Goal: Communication & Community: Share content

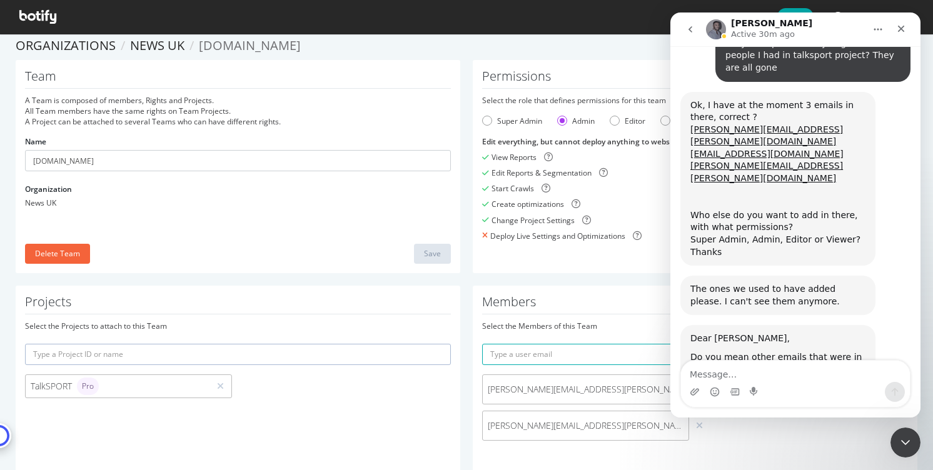
scroll to position [3046, 0]
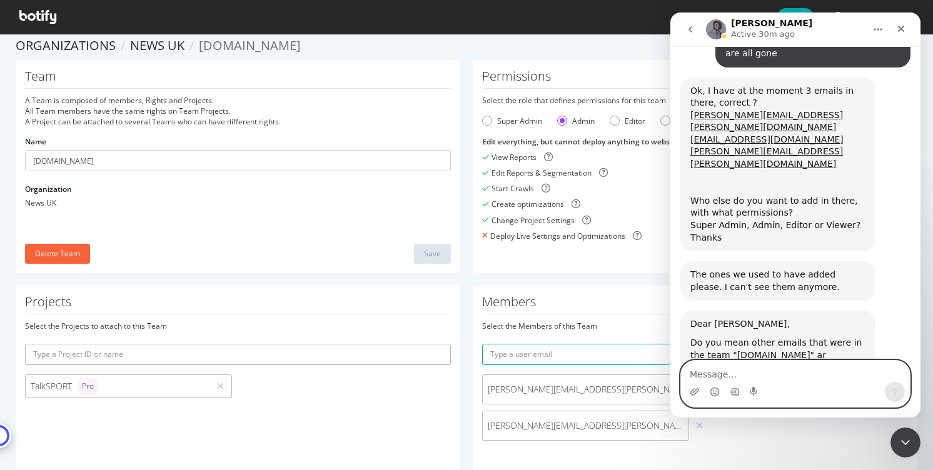
click at [754, 368] on textarea "Message…" at bounding box center [795, 371] width 229 height 21
paste textarea "Ayush.Jain@news.co.uk"
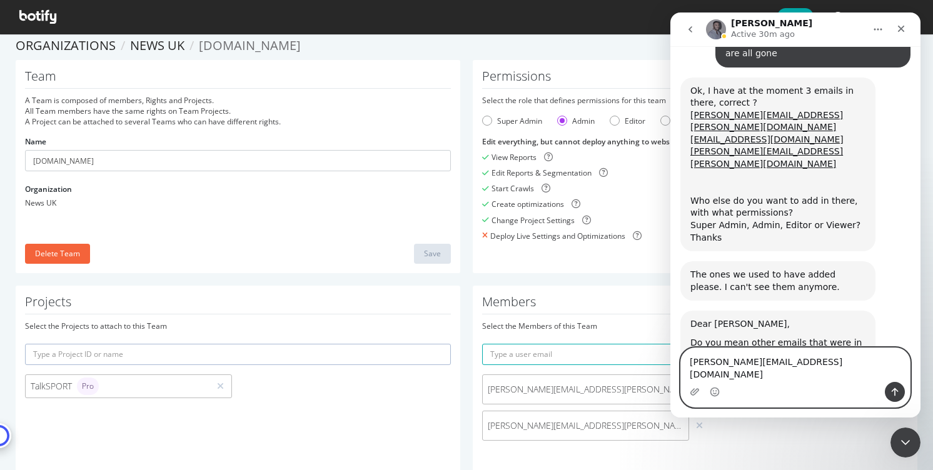
type textarea "Ayush.Jain@news.co.uk"
click at [886, 384] on button "Send a message…" at bounding box center [894, 392] width 20 height 20
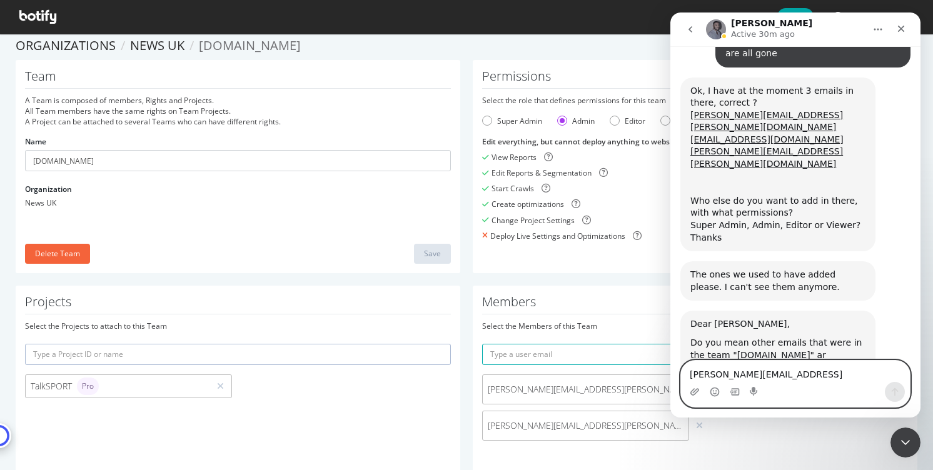
scroll to position [3083, 0]
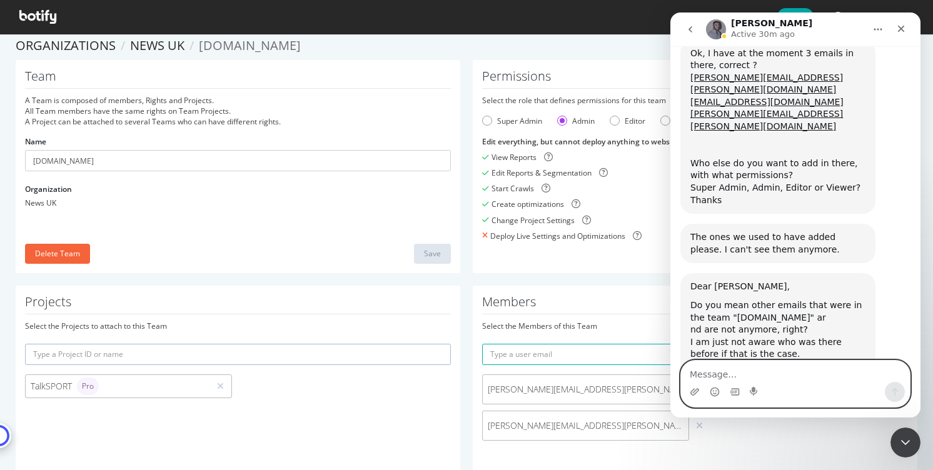
paste textarea "Oliver.Roberts1@talksport.co.uk"
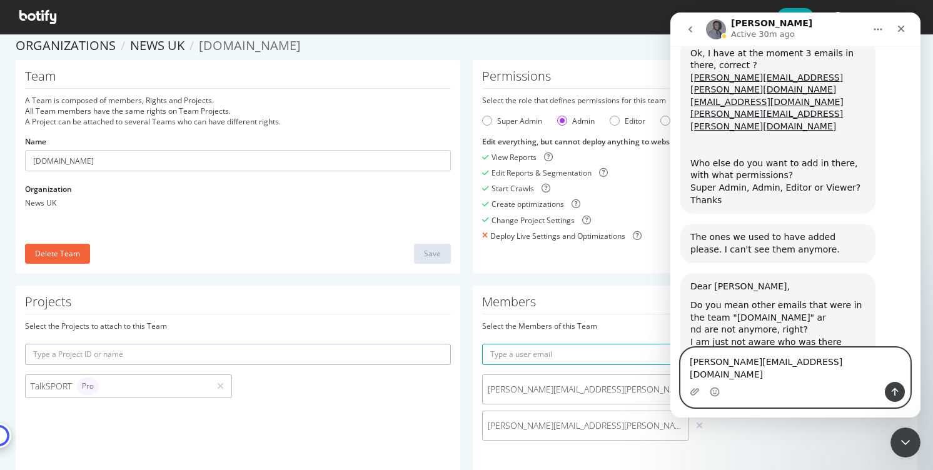
type textarea "Oliver.Roberts1@talksport.co.uk"
click at [892, 388] on icon "Send a message…" at bounding box center [894, 392] width 10 height 10
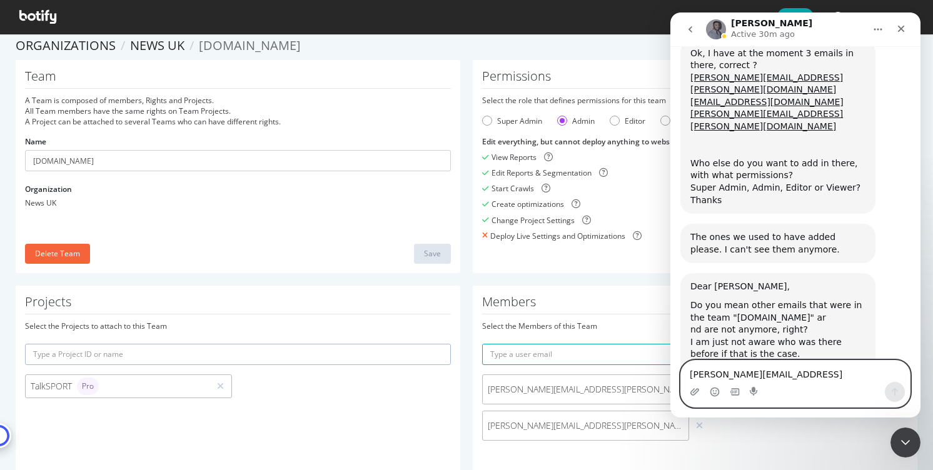
scroll to position [3112, 0]
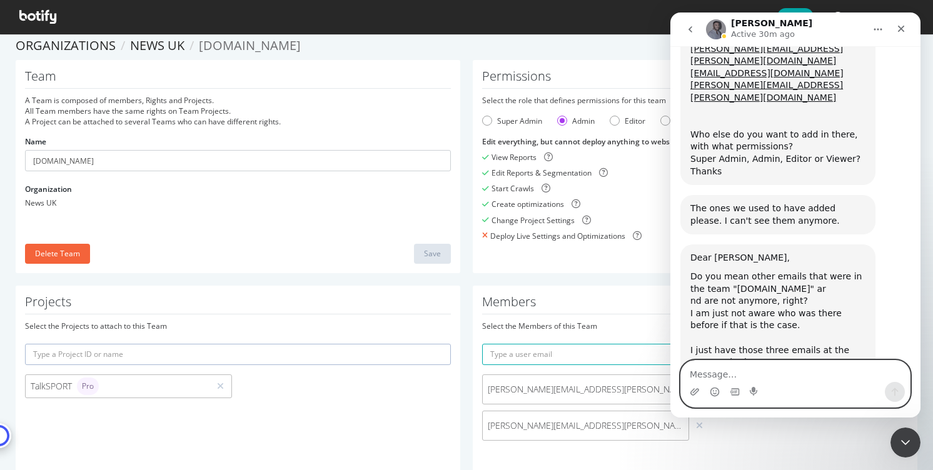
paste textarea "Boyan.Petrov@news.co.uk"
type textarea "Boyan.Petrov@news.co.uk"
click at [899, 391] on icon "Send a message…" at bounding box center [894, 392] width 10 height 10
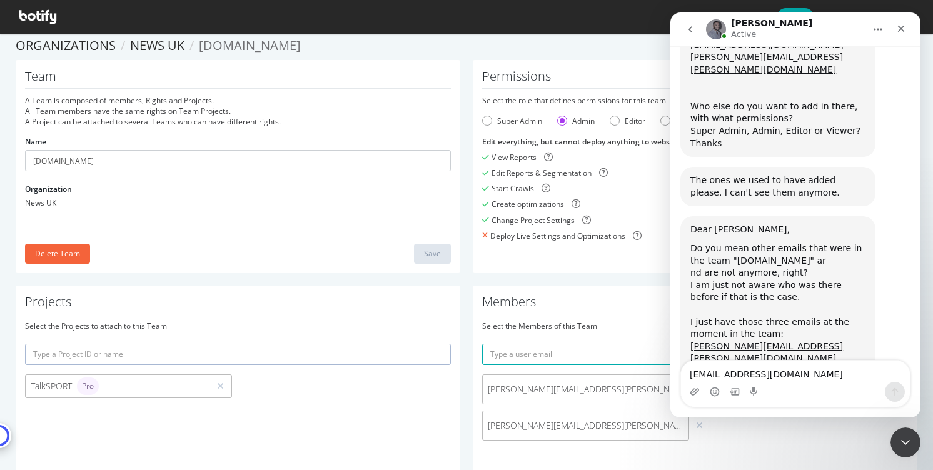
scroll to position [3188, 0]
